Goal: Complete application form: Complete application form

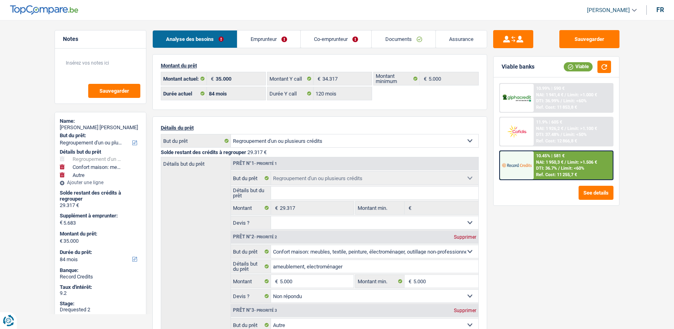
select select "refinancing"
select select "household"
select select "other"
select select "84"
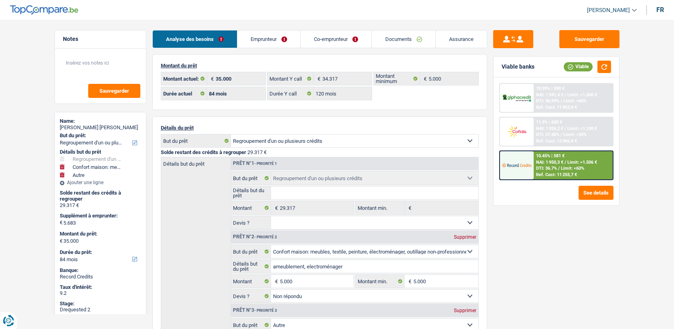
select select "32"
select select "married"
select select "mutuality"
select select "mutualityIndemnity"
select select "chretienne"
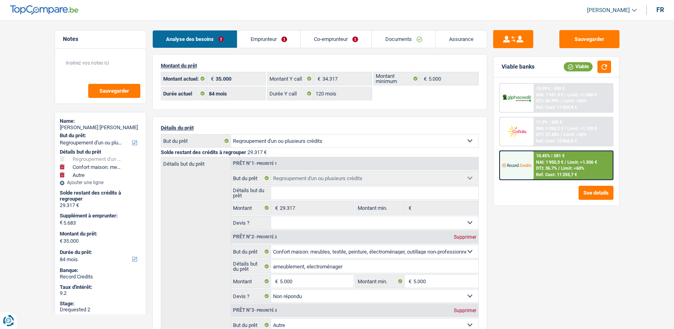
select select "BE"
click at [260, 37] on link "Emprunteur" at bounding box center [268, 38] width 63 height 17
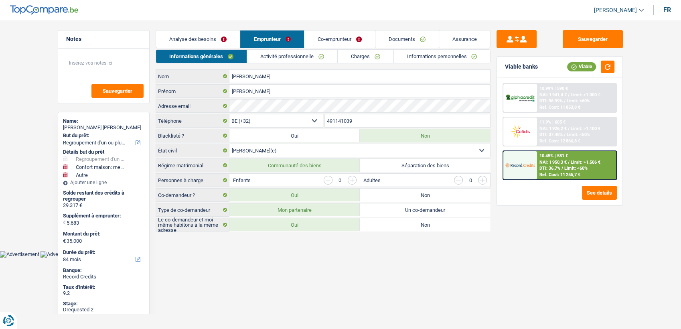
click at [260, 47] on link "Emprunteur" at bounding box center [271, 38] width 63 height 17
click at [273, 52] on link "Activité professionnelle" at bounding box center [292, 56] width 90 height 13
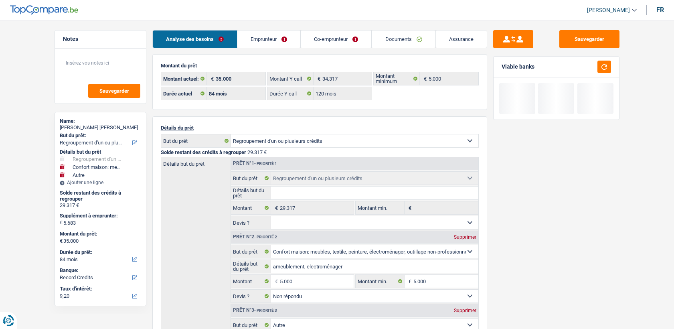
select select "refinancing"
select select "household"
select select "other"
select select "84"
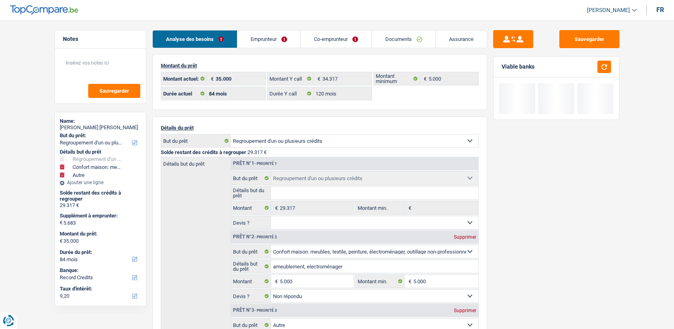
select select "32"
select select "married"
select select "rents"
select select "BE"
select select "creditConsolidation"
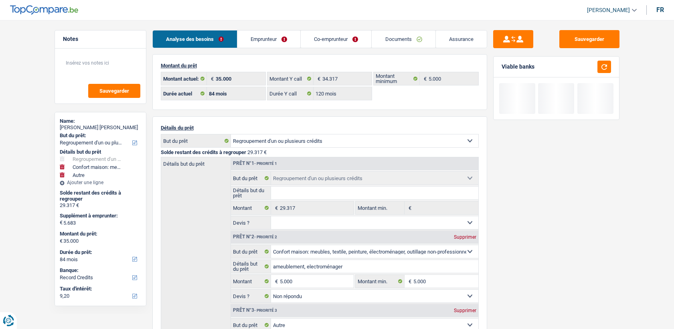
select select "84"
select select "carLoan"
select select "60"
select select "cardOrCredit"
drag, startPoint x: 0, startPoint y: 0, endPoint x: 279, endPoint y: 41, distance: 281.7
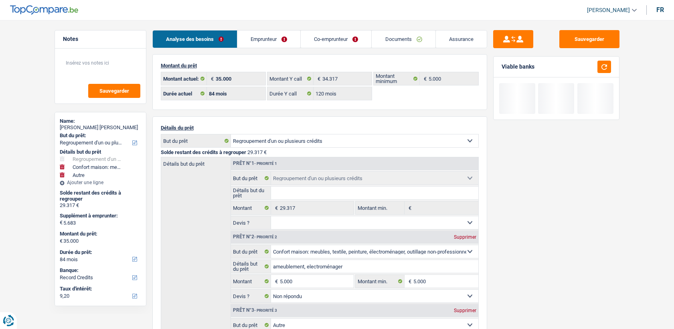
click at [279, 41] on link "Emprunteur" at bounding box center [268, 38] width 63 height 17
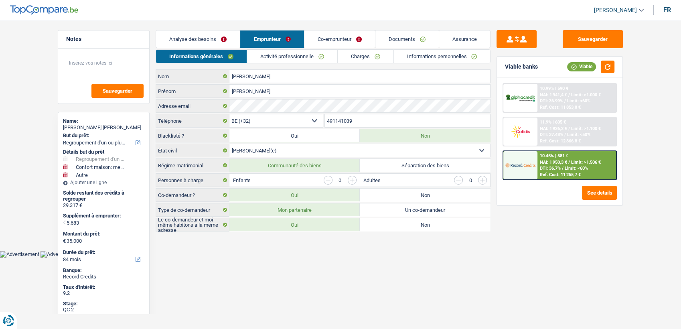
click at [279, 59] on link "Activité professionnelle" at bounding box center [292, 56] width 90 height 13
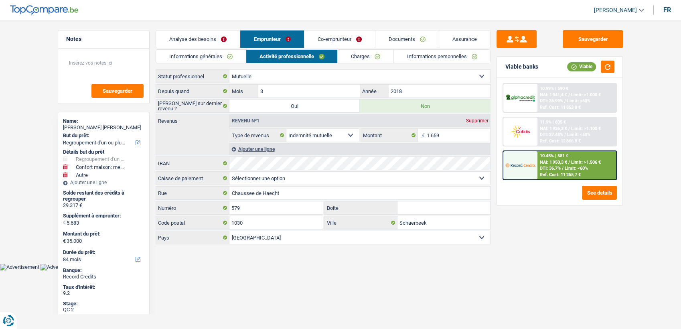
click at [334, 57] on link "Activité professionnelle" at bounding box center [291, 56] width 91 height 13
click at [346, 57] on link "Charges" at bounding box center [366, 56] width 56 height 13
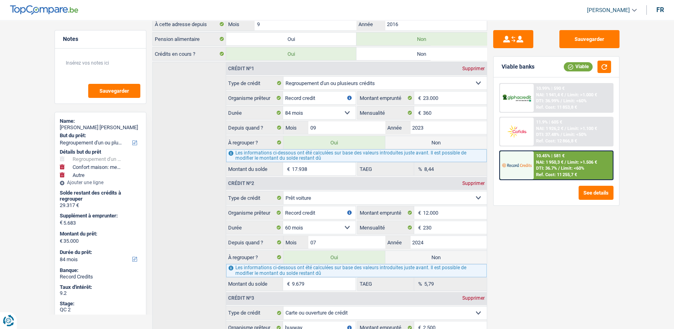
scroll to position [140, 0]
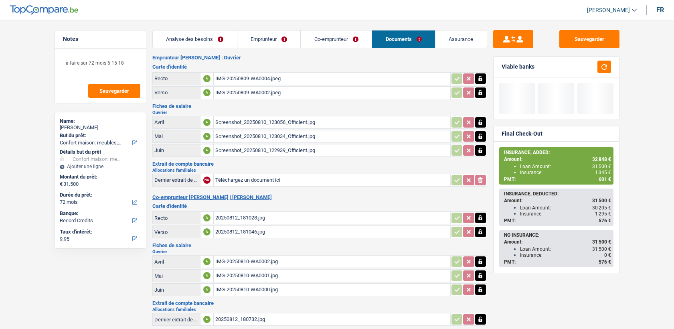
select select "household"
select select "72"
select select "record credits"
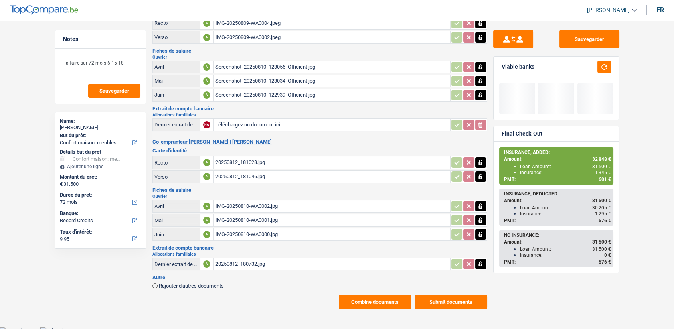
click at [393, 297] on button "Combine documents" at bounding box center [375, 302] width 72 height 14
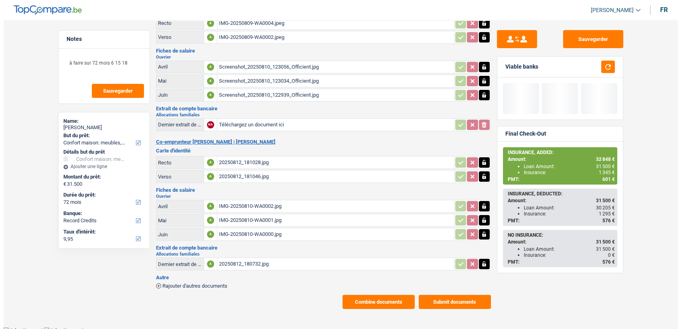
scroll to position [55, 0]
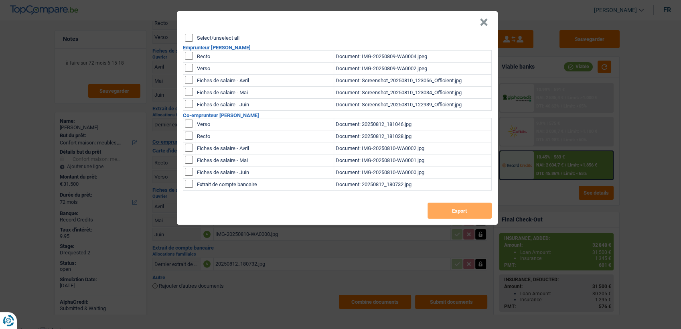
click at [185, 34] on input "Select/unselect all" at bounding box center [189, 38] width 8 height 8
checkbox input "true"
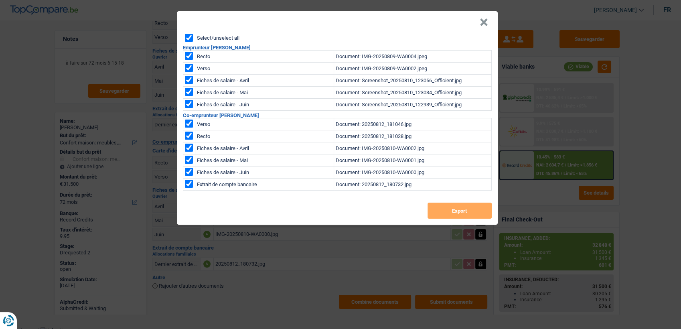
checkbox input "true"
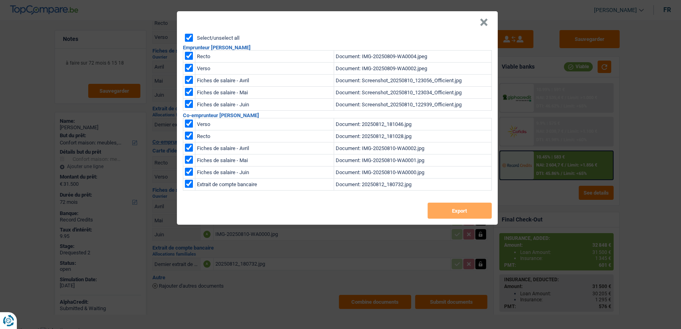
checkbox input "true"
click at [473, 217] on button "Export" at bounding box center [459, 210] width 64 height 16
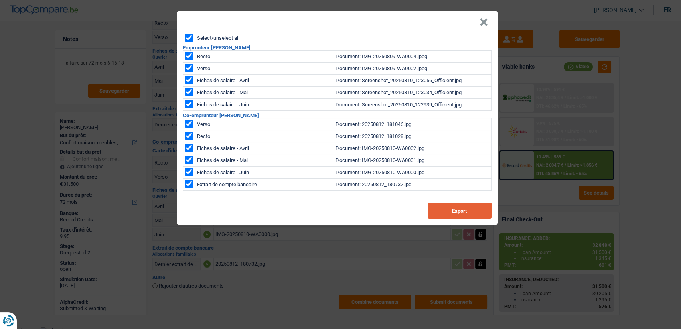
click at [447, 204] on button "Export" at bounding box center [459, 210] width 64 height 16
click at [485, 23] on button "×" at bounding box center [484, 22] width 8 height 8
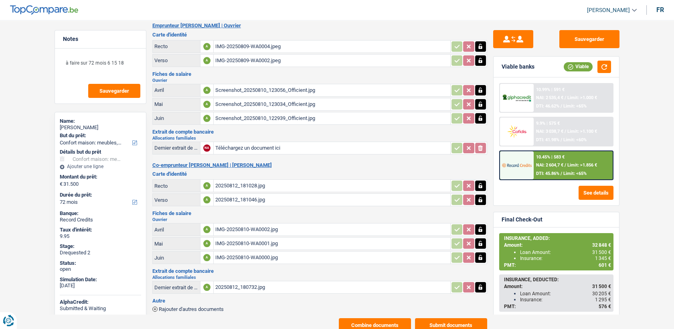
scroll to position [0, 0]
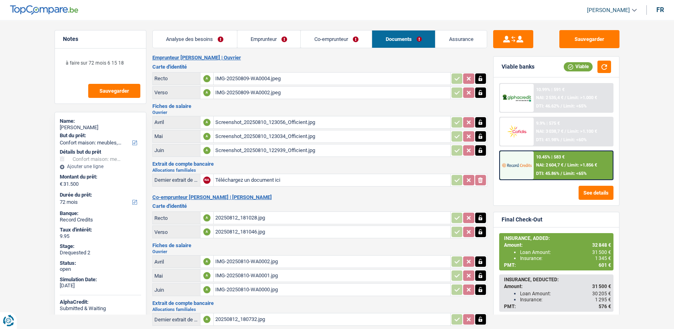
click at [265, 26] on main "Notes à faire sur 72 mois 6 15 18 Sauvegarder Name: [PERSON_NAME] But du prêt: …" at bounding box center [337, 197] width 674 height 370
click at [263, 31] on link "Emprunteur" at bounding box center [268, 38] width 63 height 17
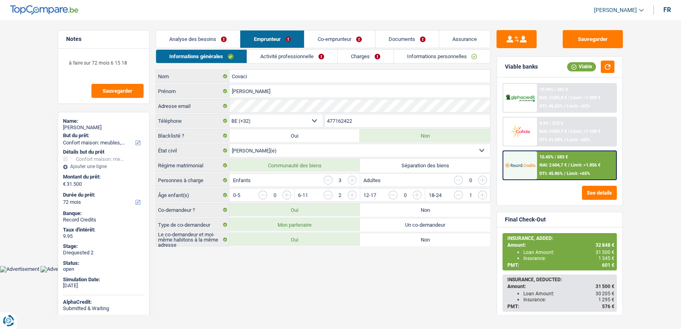
click at [274, 50] on link "Activité professionnelle" at bounding box center [292, 56] width 90 height 13
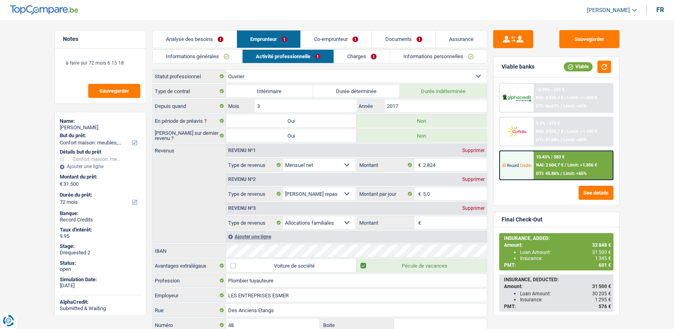
click at [373, 53] on link "Charges" at bounding box center [362, 56] width 56 height 13
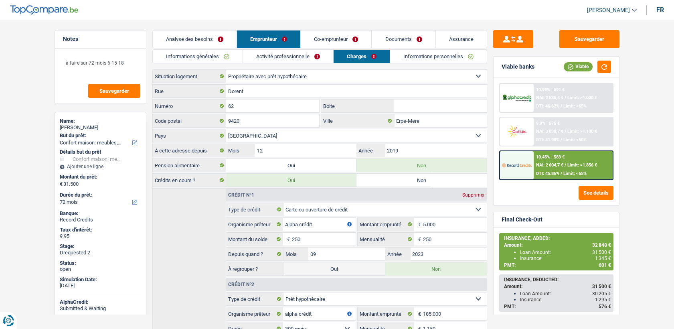
click at [207, 48] on li "Analyse des besoins" at bounding box center [194, 39] width 84 height 18
click at [206, 55] on link "Informations générales" at bounding box center [198, 56] width 90 height 13
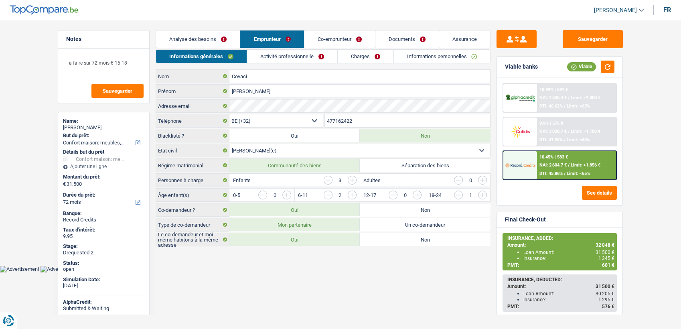
click at [274, 57] on link "Activité professionnelle" at bounding box center [292, 56] width 90 height 13
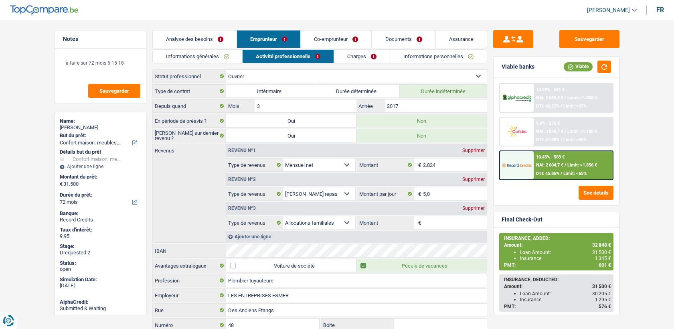
click at [351, 56] on link "Charges" at bounding box center [362, 56] width 56 height 13
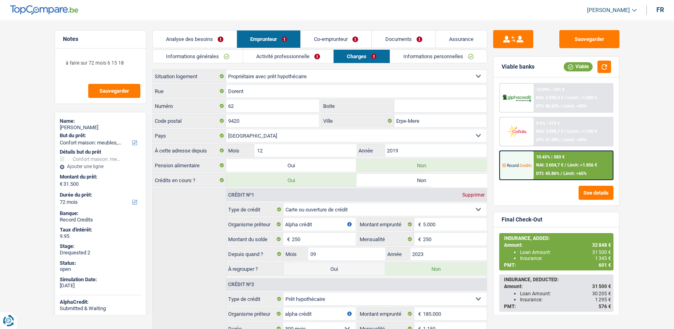
click at [420, 59] on link "Informations personnelles" at bounding box center [438, 56] width 97 height 13
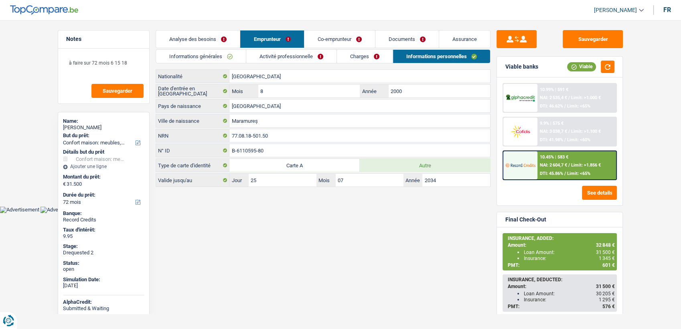
click at [345, 60] on link "Charges" at bounding box center [365, 56] width 56 height 13
